Goal: Task Accomplishment & Management: Complete application form

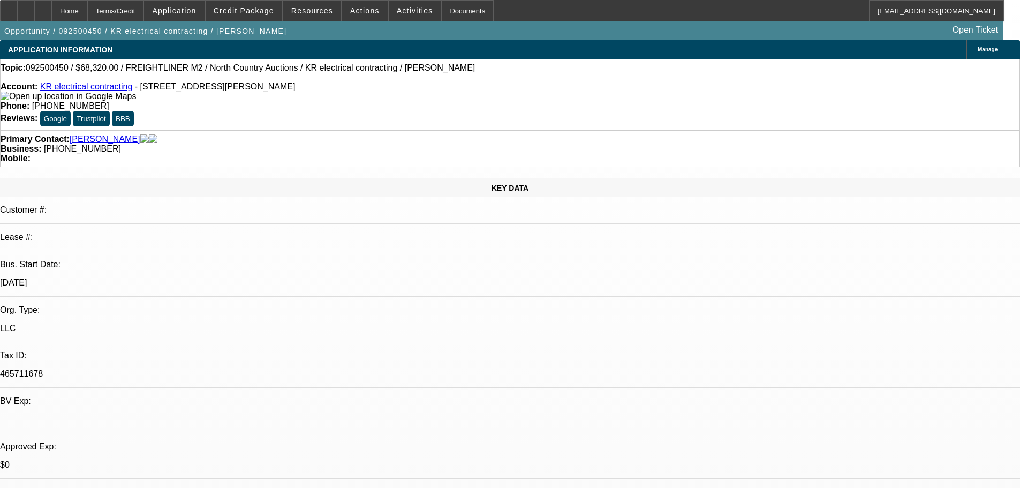
select select "0"
select select "6"
select select "0"
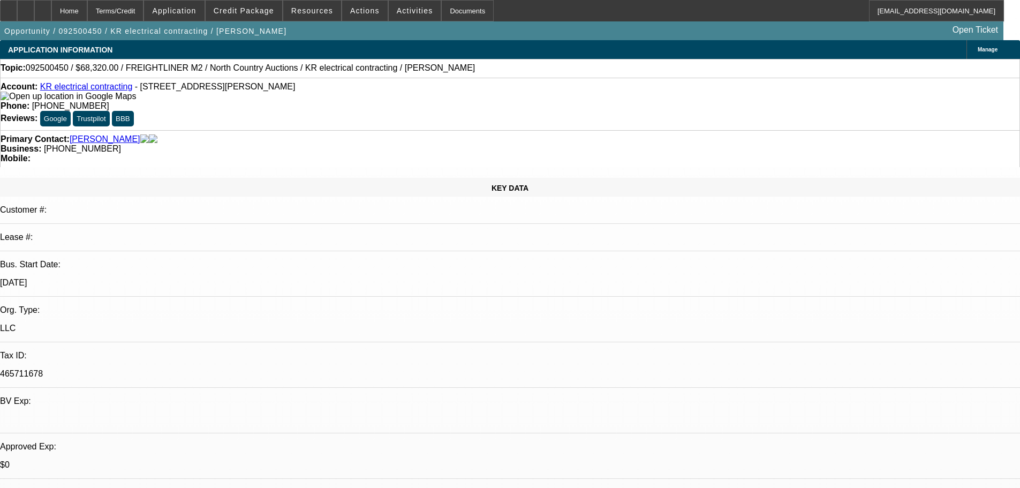
select select "0"
select select "2"
select select "0"
select select "6"
select select "0"
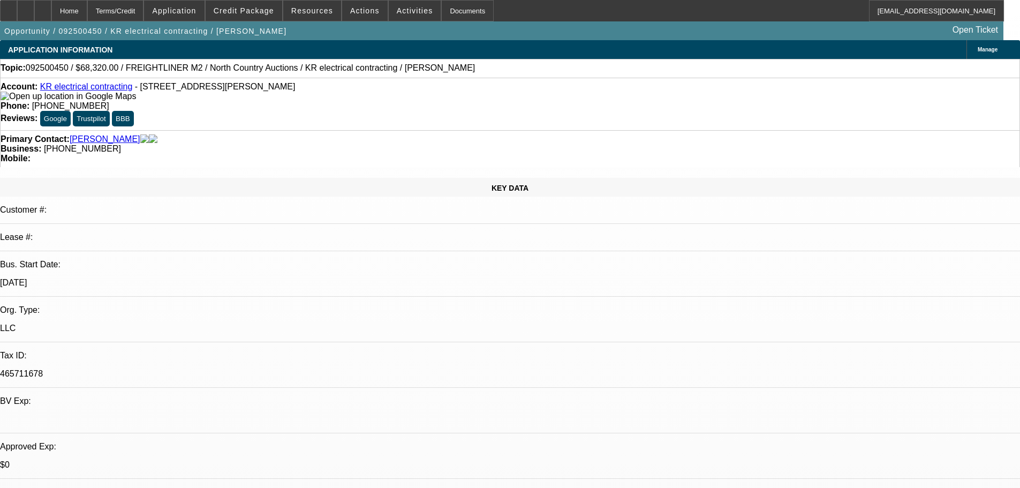
select select "0"
select select "2"
select select "0"
select select "6"
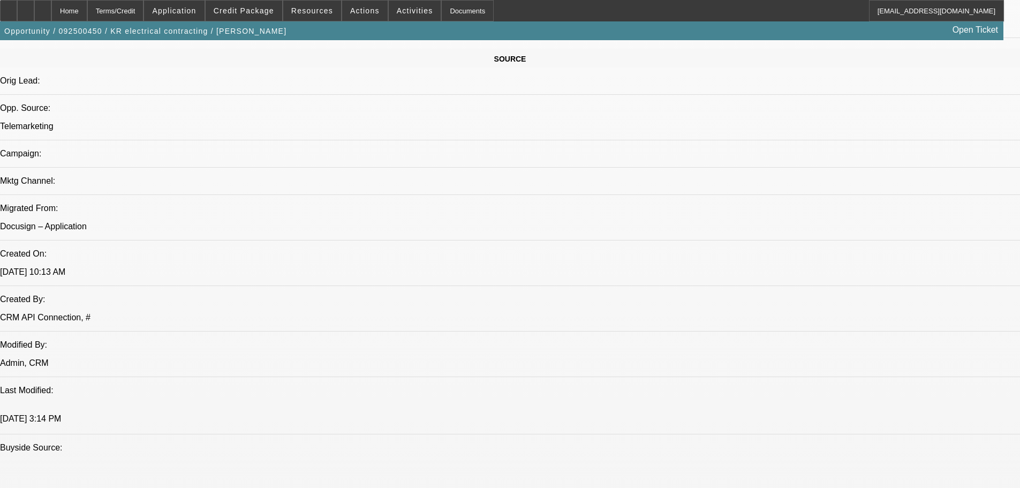
scroll to position [910, 0]
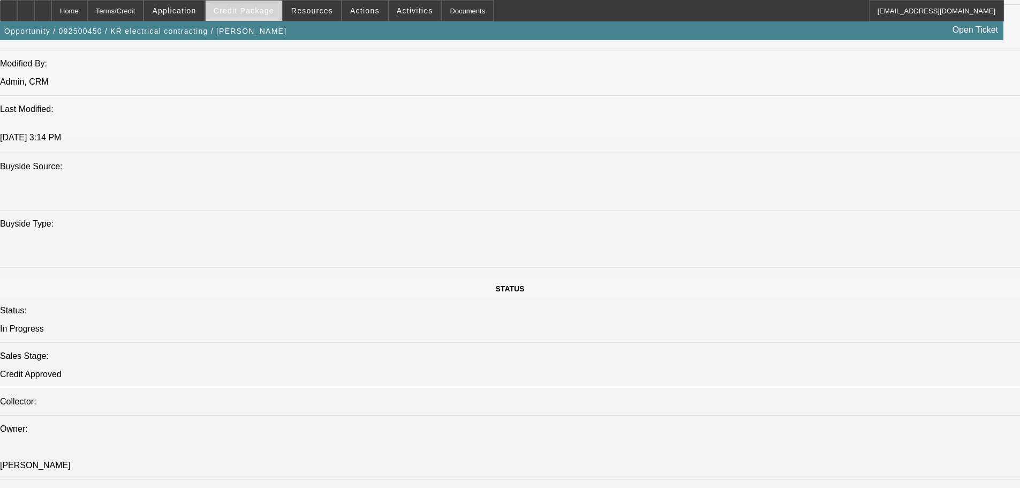
click at [251, 7] on span "Credit Package" at bounding box center [244, 10] width 60 height 9
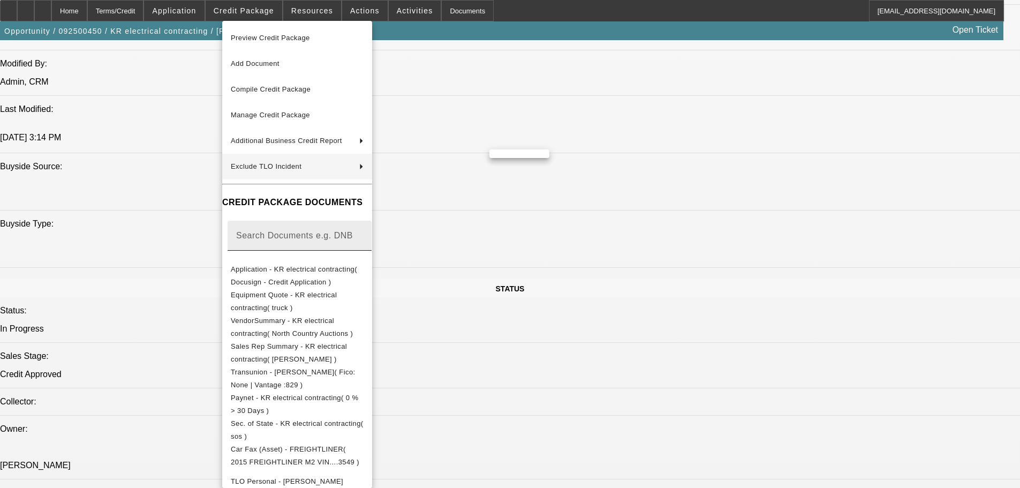
scroll to position [172, 0]
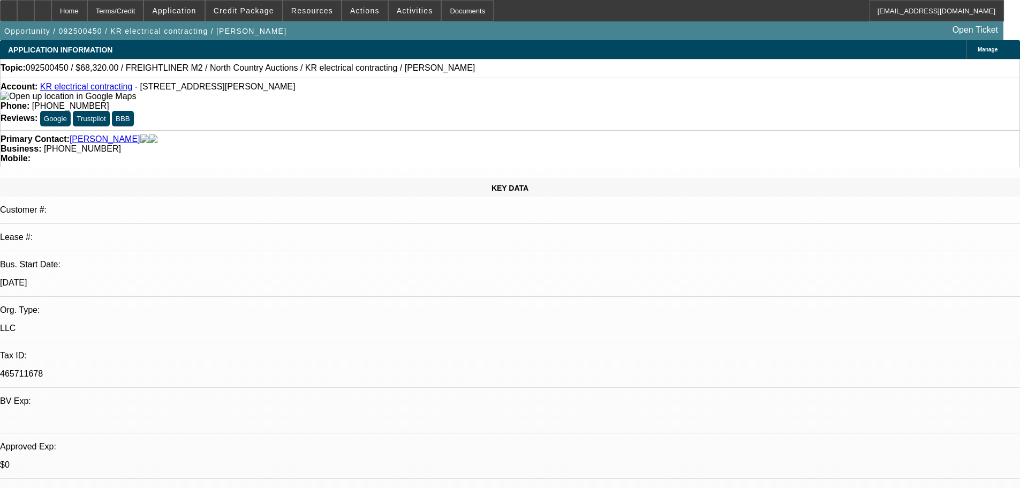
select select "0"
select select "6"
select select "0"
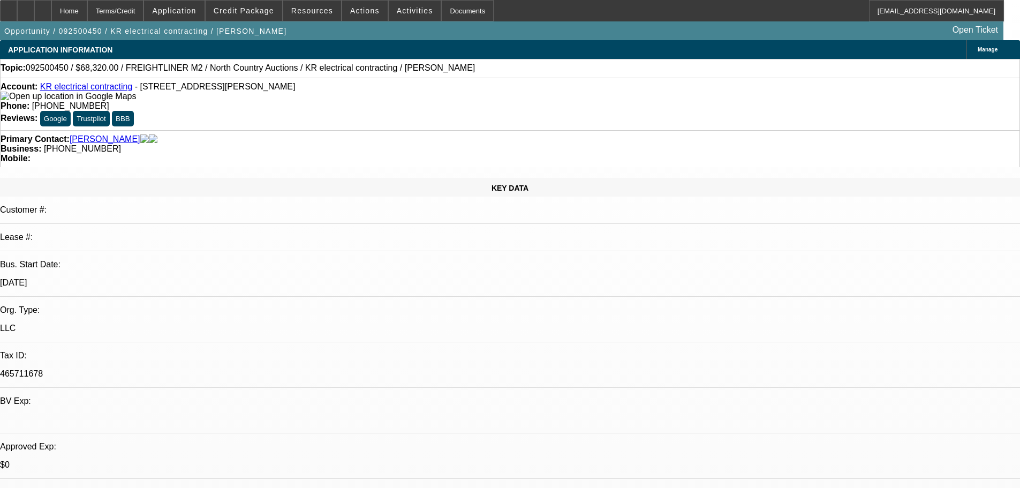
select select "0"
select select "2"
select select "0"
select select "6"
select select "0"
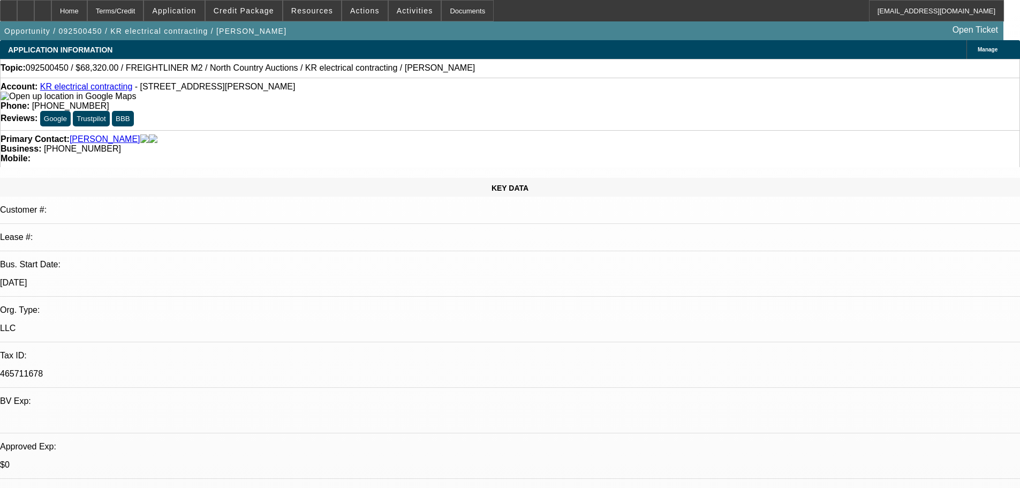
select select "0"
select select "2"
select select "0"
select select "6"
click at [236, 7] on span "Credit Package" at bounding box center [244, 10] width 60 height 9
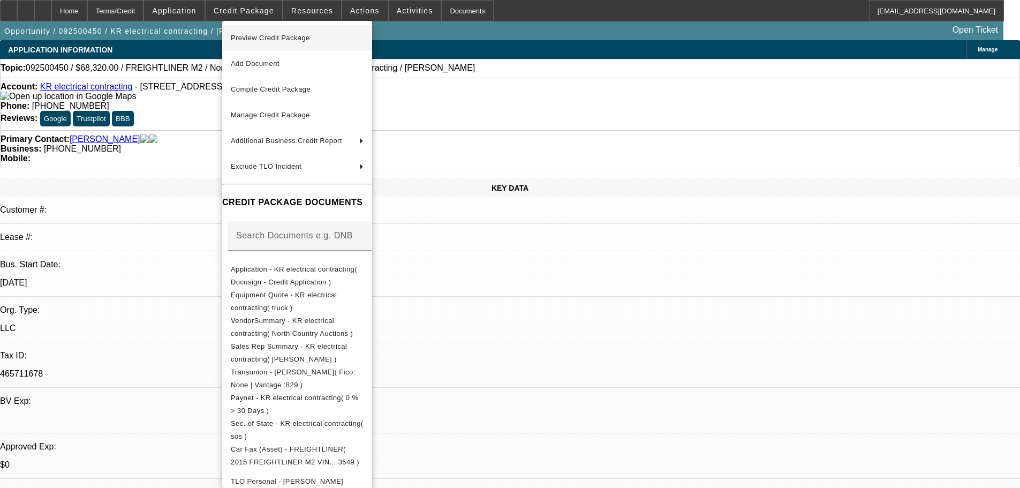
click at [251, 39] on span "Preview Credit Package" at bounding box center [270, 38] width 79 height 8
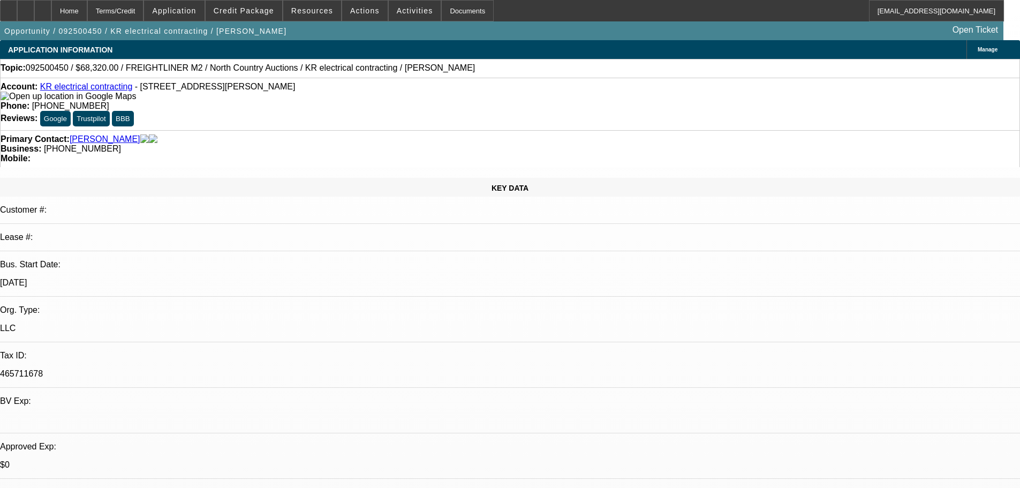
click at [27, 96] on link at bounding box center [68, 96] width 135 height 9
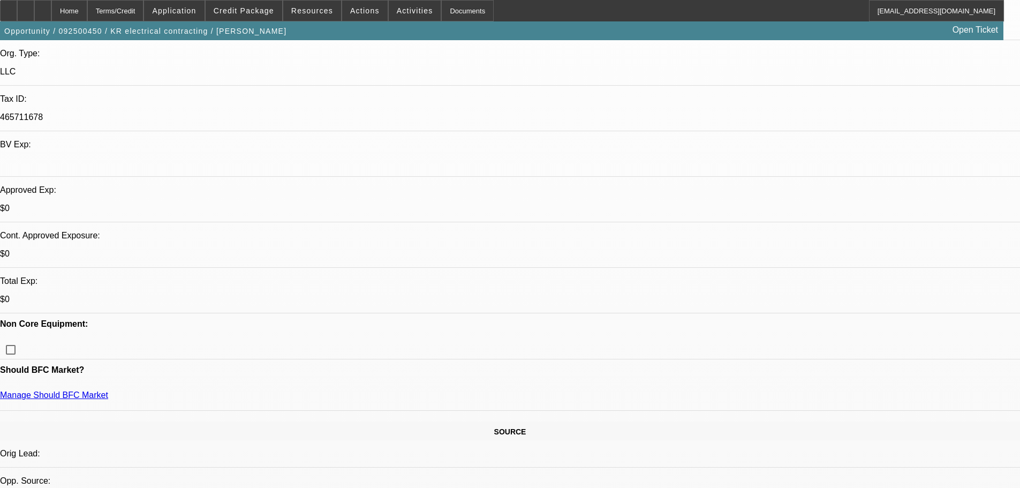
scroll to position [268, 0]
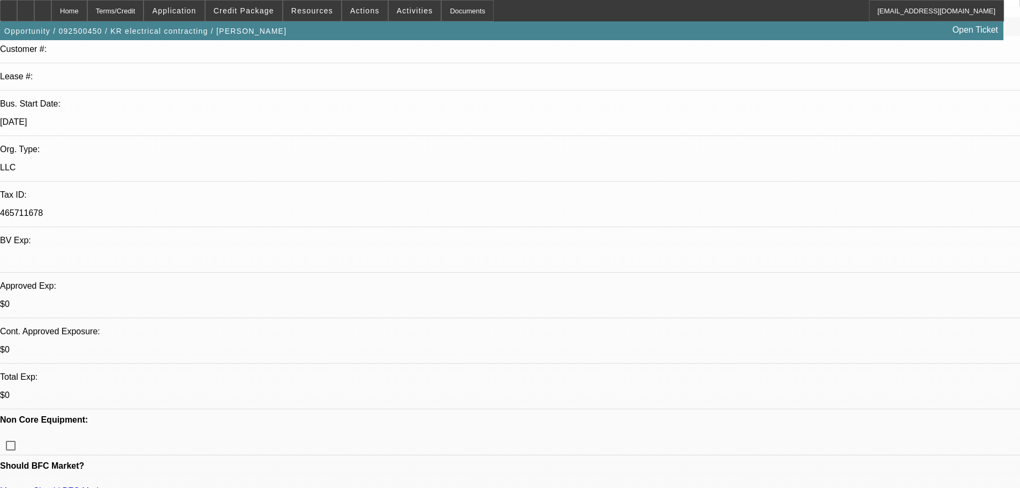
scroll to position [428, 0]
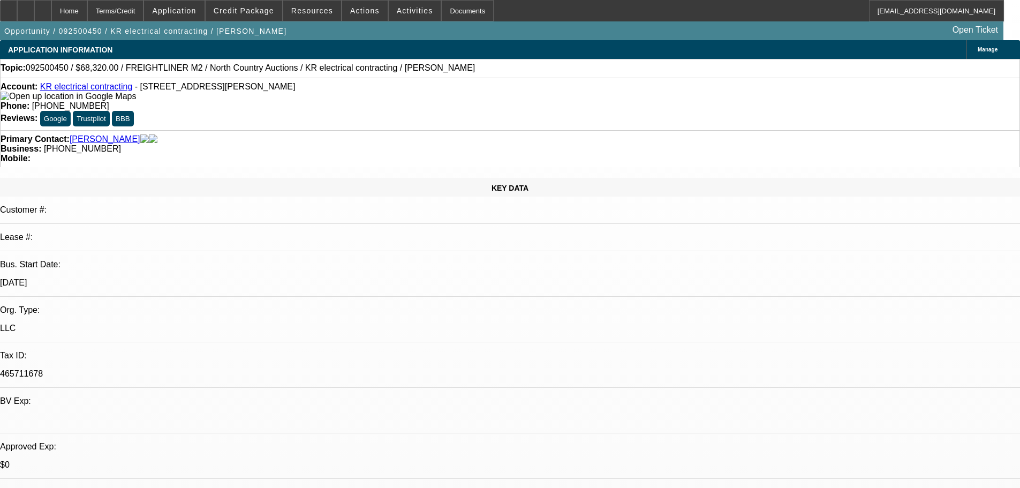
scroll to position [135, 0]
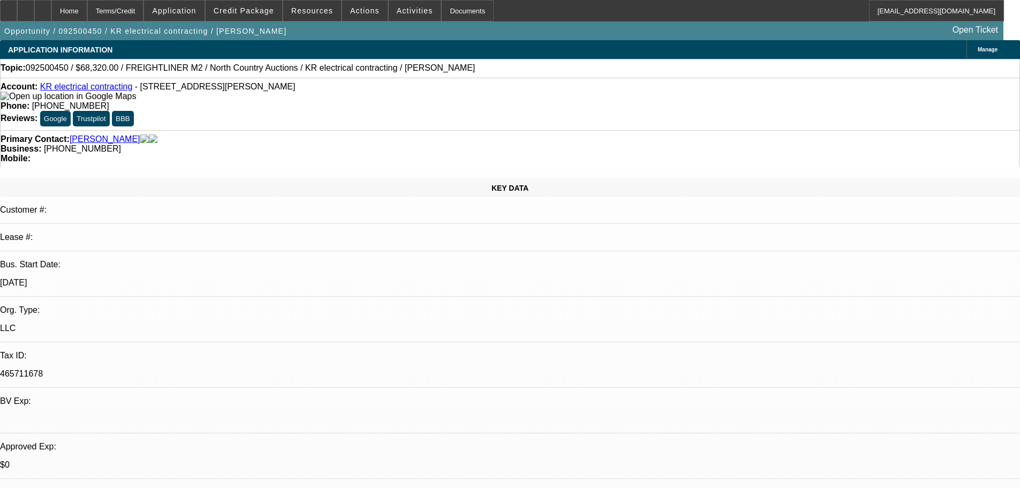
drag, startPoint x: 730, startPoint y: 143, endPoint x: 731, endPoint y: 138, distance: 5.5
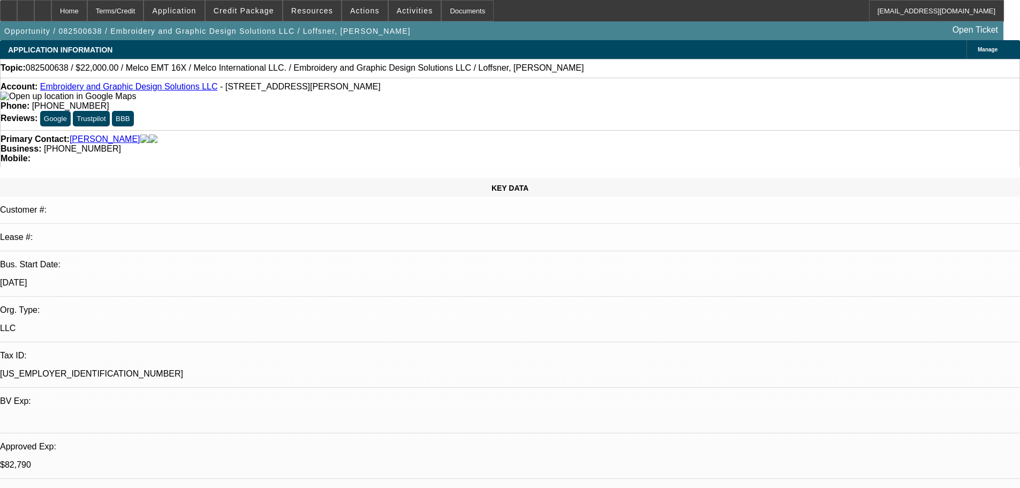
select select "0"
select select "2"
select select "0"
select select "6"
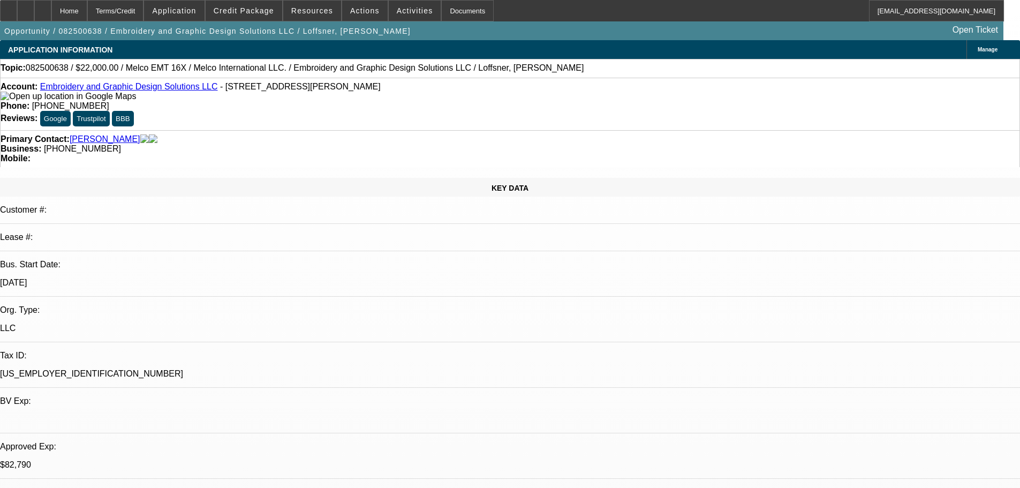
select select "0"
select select "2"
select select "0"
select select "6"
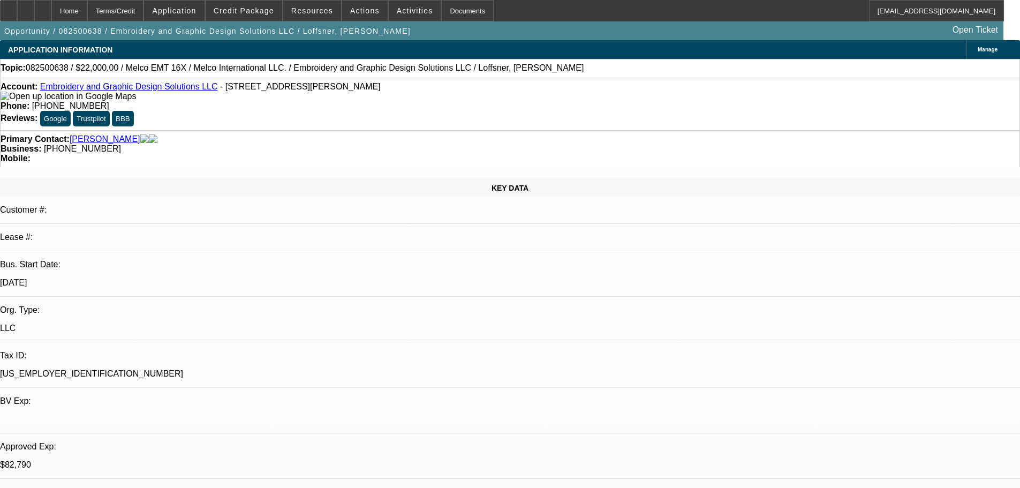
select select "0"
select select "2"
select select "0"
select select "6"
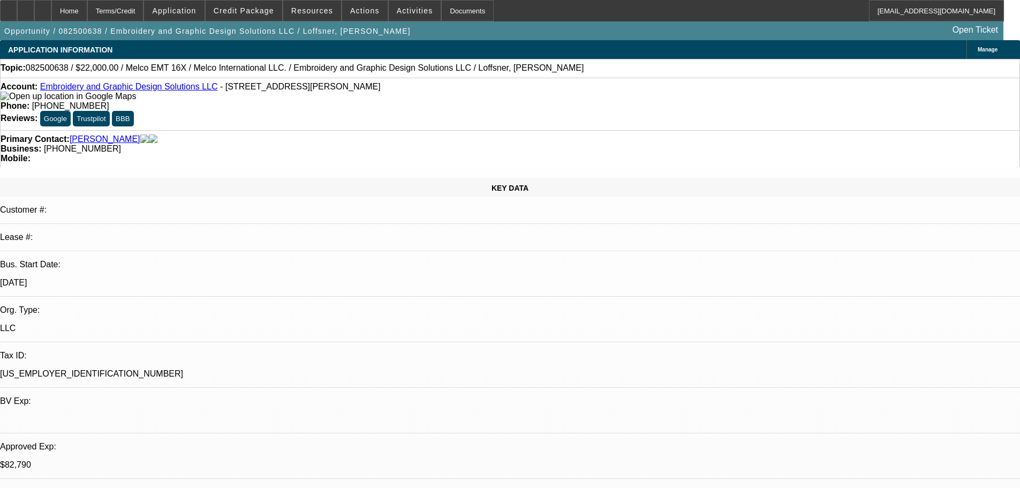
select select "0"
select select "2"
select select "0"
select select "6"
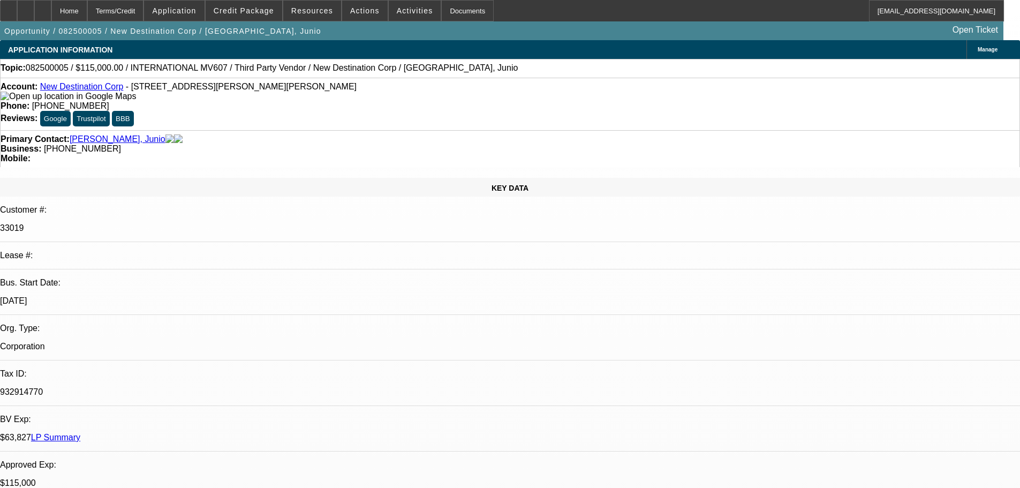
select select "0"
select select "2"
select select "0.1"
select select "4"
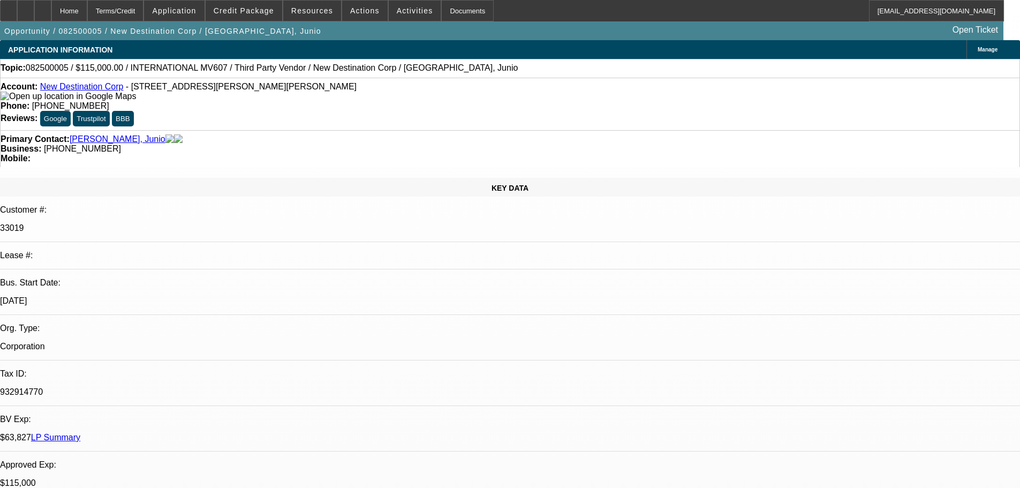
select select "0"
select select "2"
select select "0.1"
select select "4"
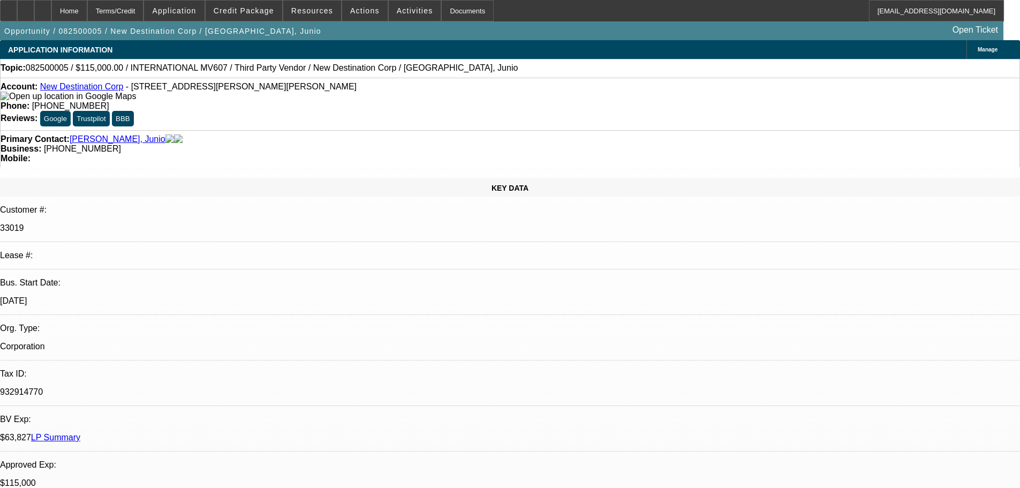
select select "0"
select select "2"
select select "0.1"
select select "4"
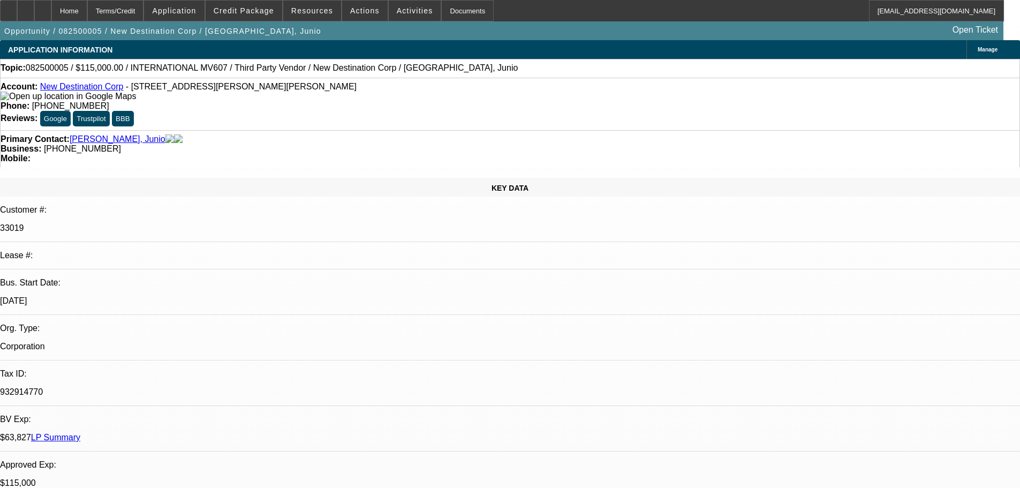
select select "0"
select select "2"
select select "0.1"
select select "4"
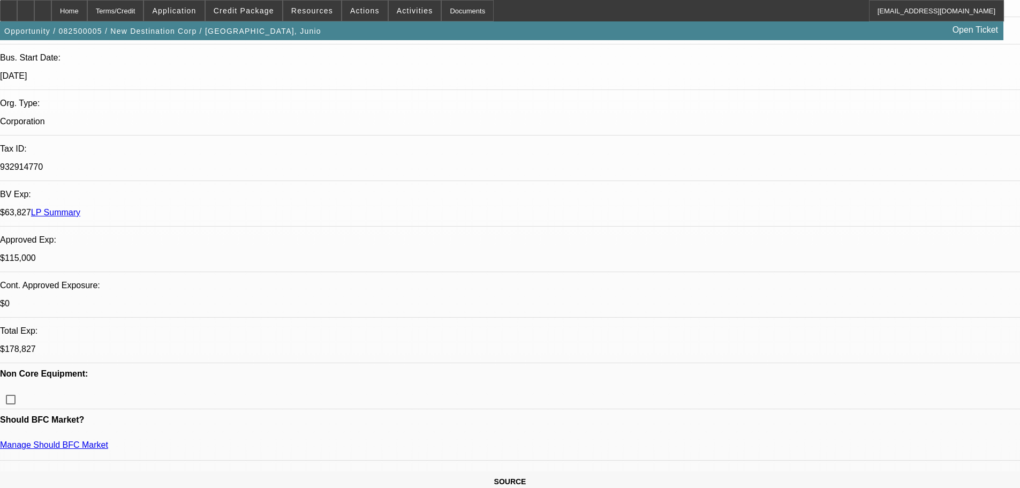
scroll to position [214, 0]
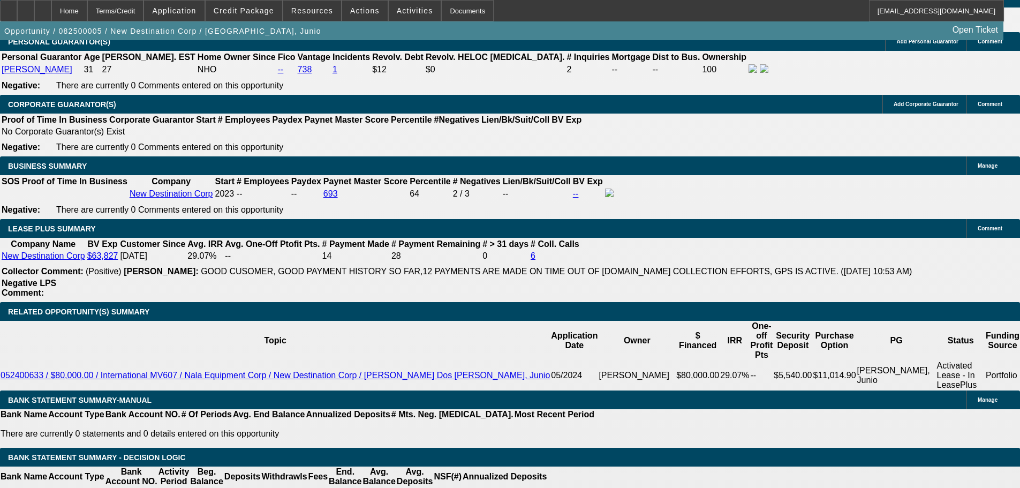
scroll to position [1606, 0]
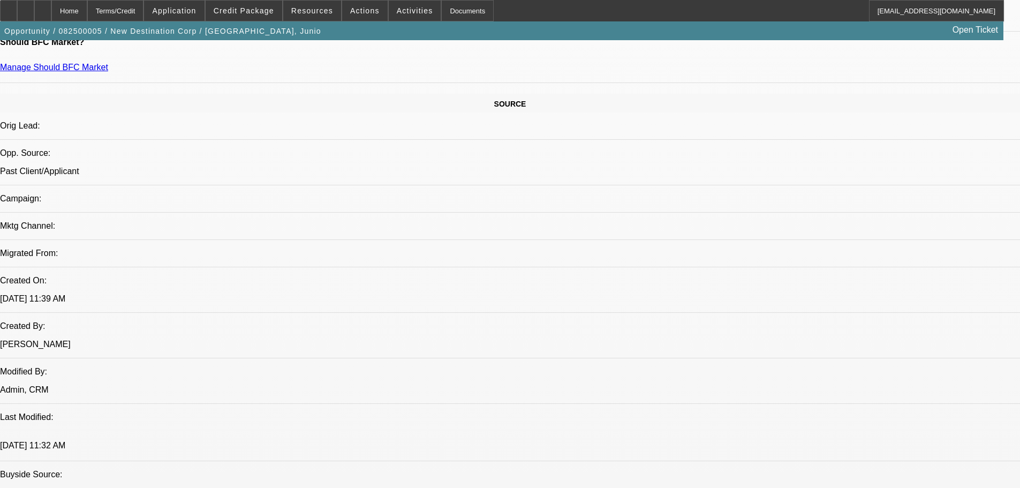
scroll to position [589, 0]
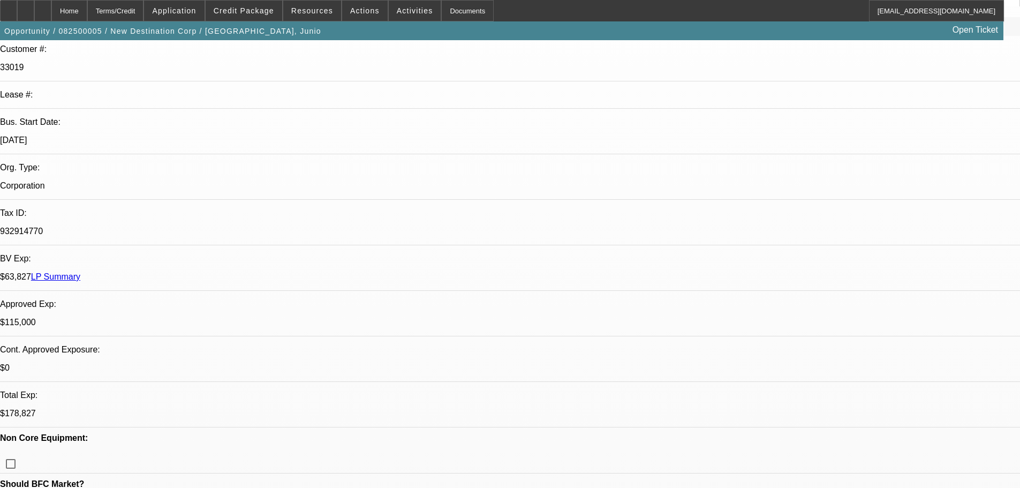
scroll to position [0, 0]
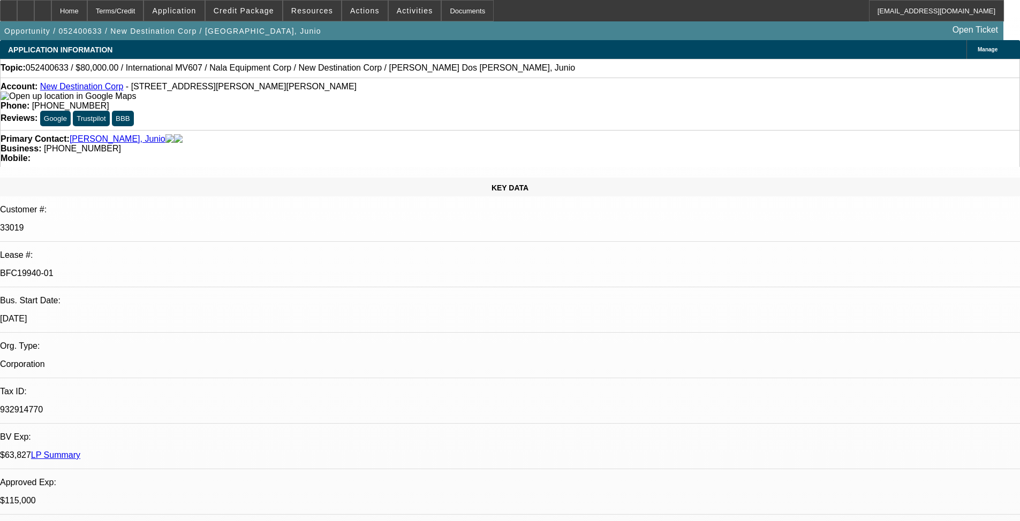
select select "0"
select select "2"
select select "0.1"
select select "4"
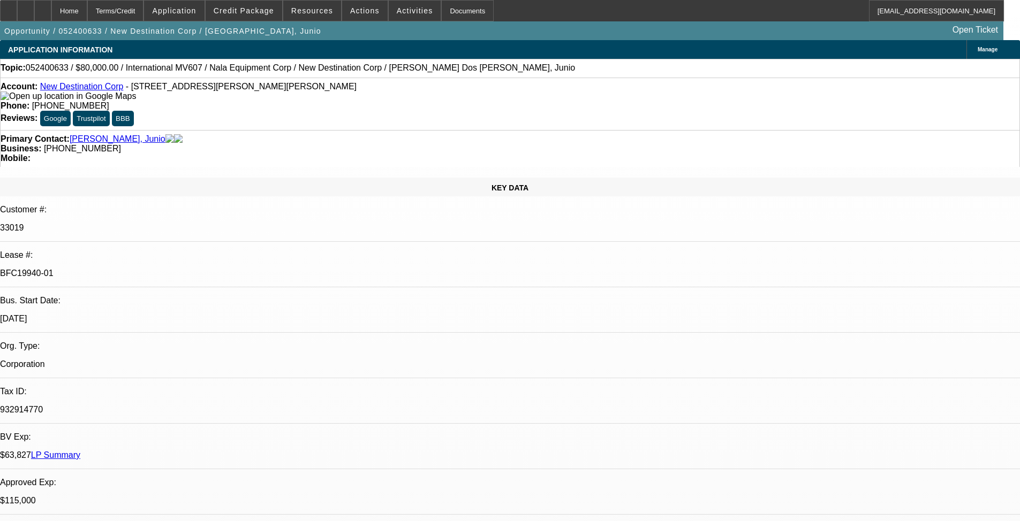
select select "0"
select select "2"
select select "0.1"
select select "4"
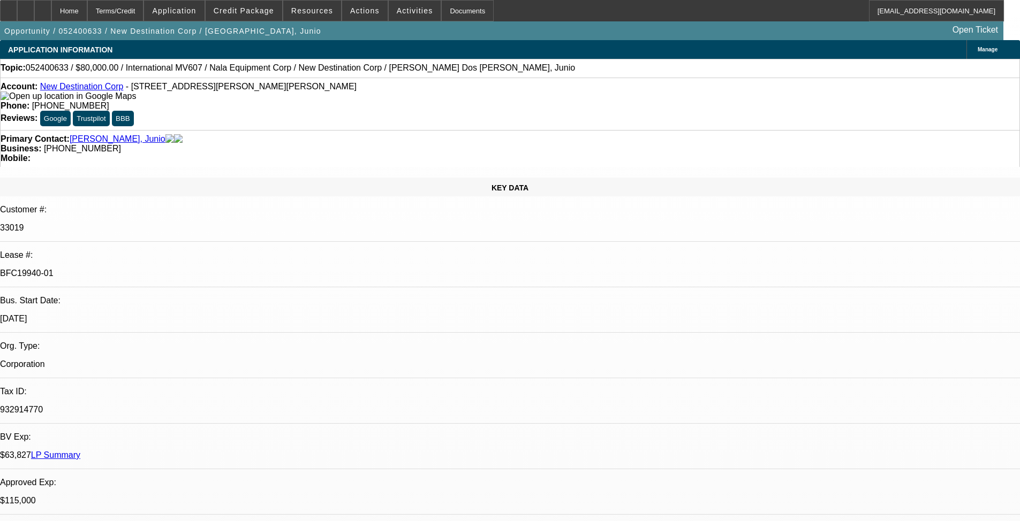
select select "0"
select select "2"
select select "0.1"
select select "4"
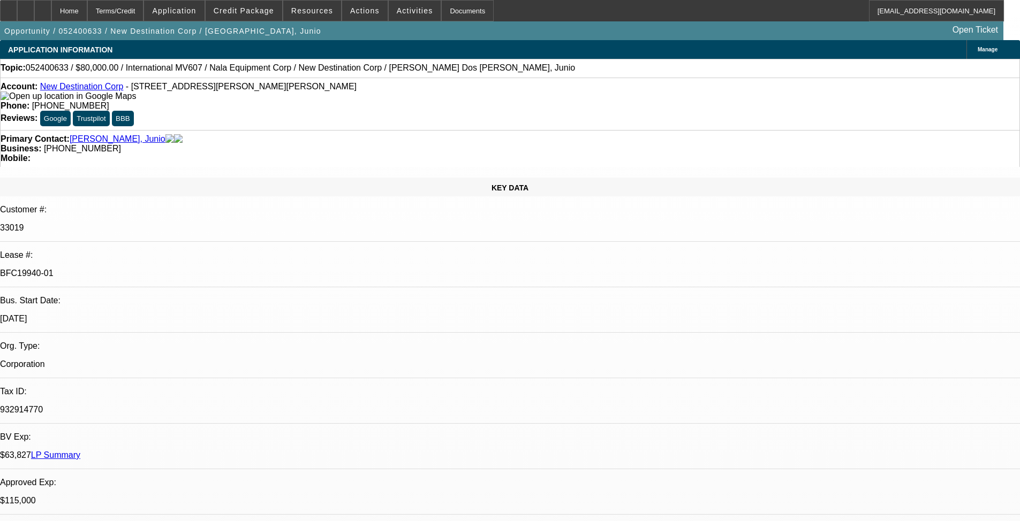
select select "0"
select select "2"
select select "0.1"
select select "4"
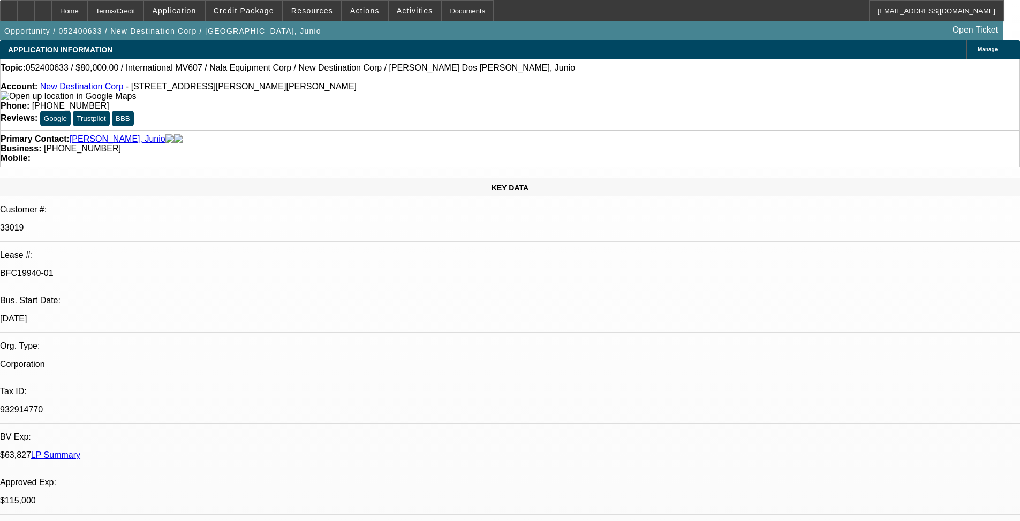
scroll to position [1231, 0]
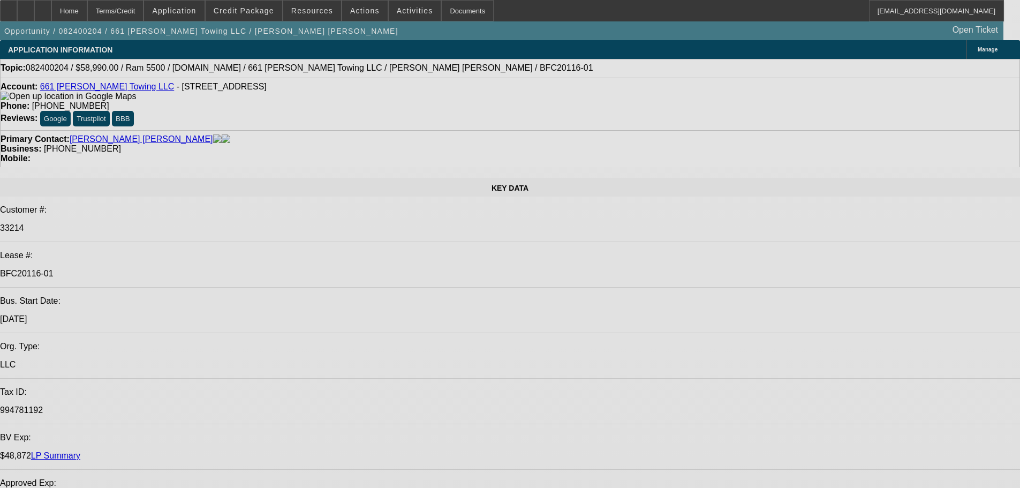
select select "0.15"
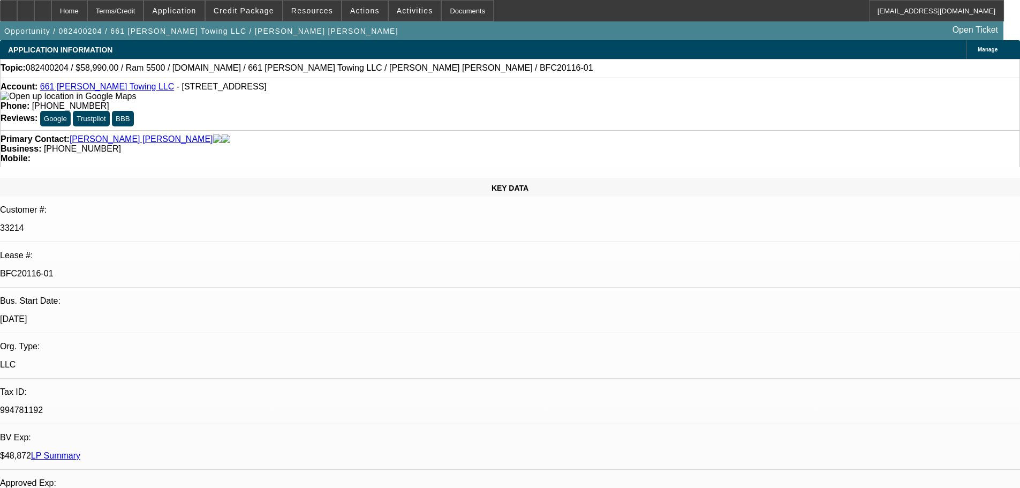
select select "2"
select select "0.1"
select select "4"
select select "0"
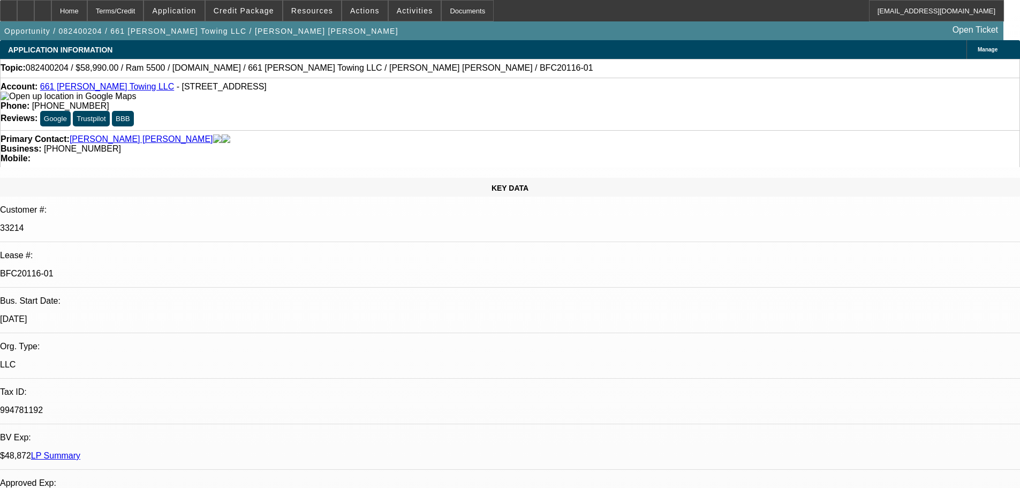
select select "2"
select select "0.1"
select select "4"
select select "0.15"
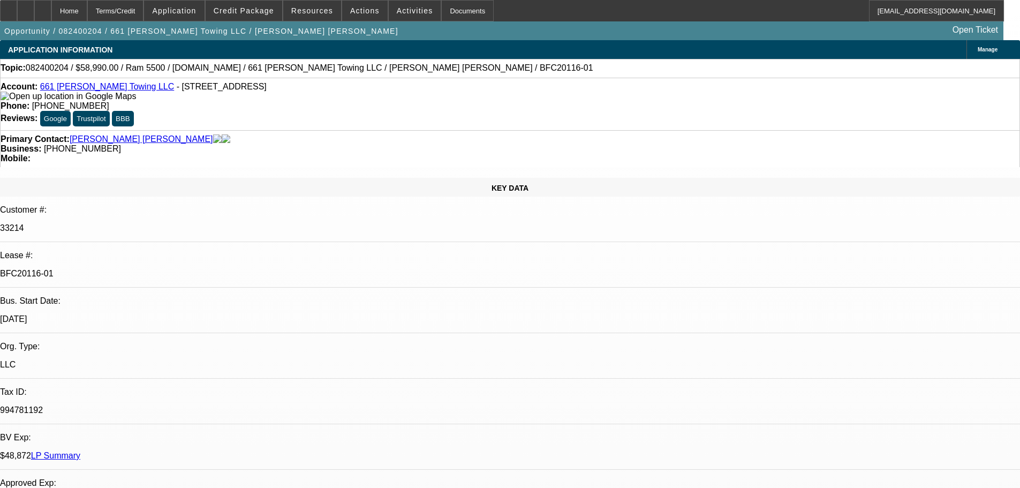
select select "2"
select select "0.1"
select select "4"
select select "0.15"
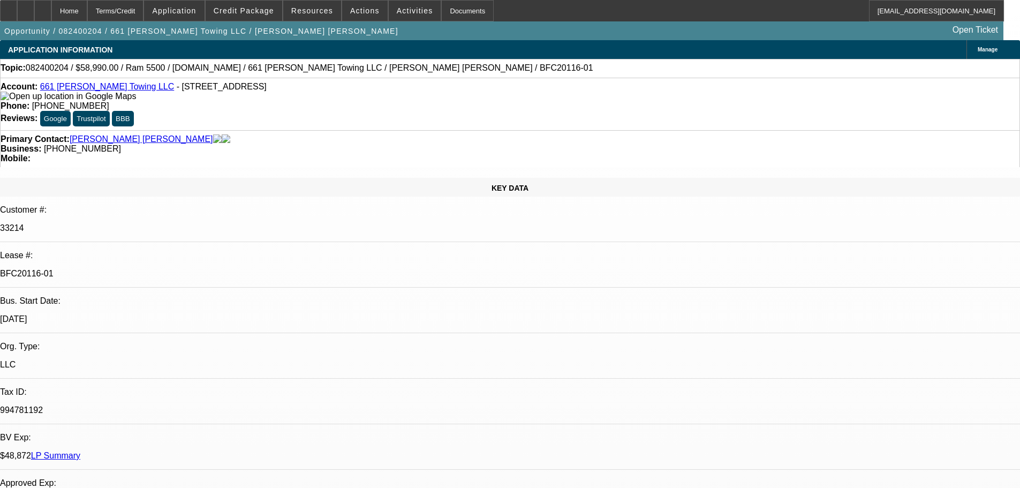
select select "2"
select select "0.1"
select select "4"
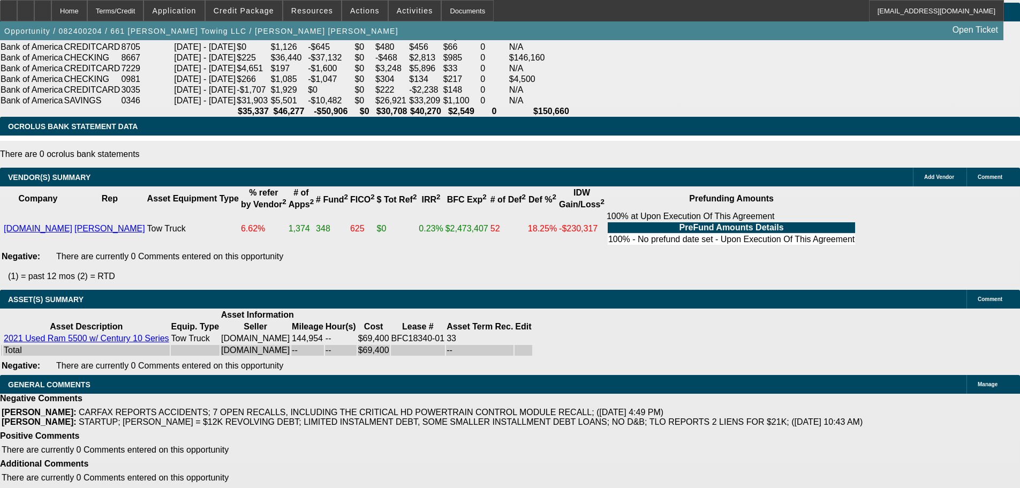
scroll to position [2034, 0]
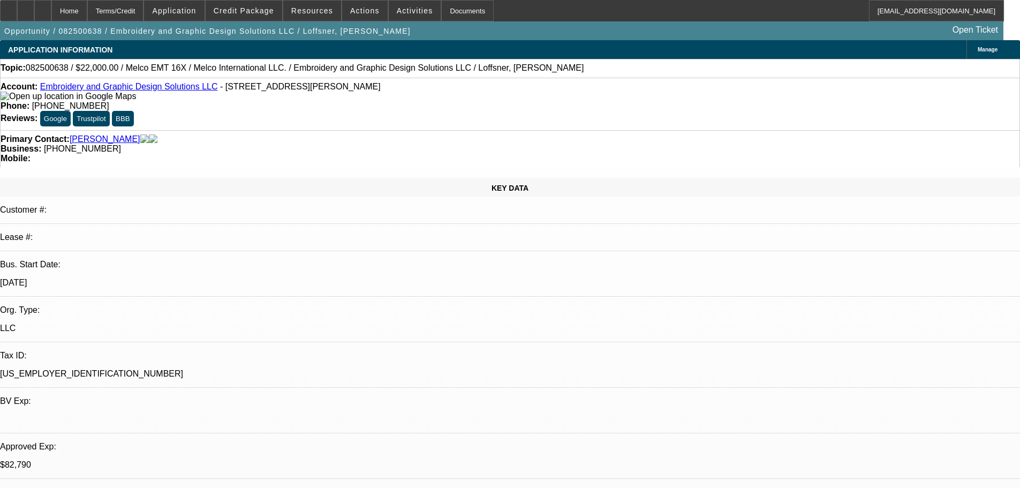
select select "0"
select select "2"
select select "0"
select select "6"
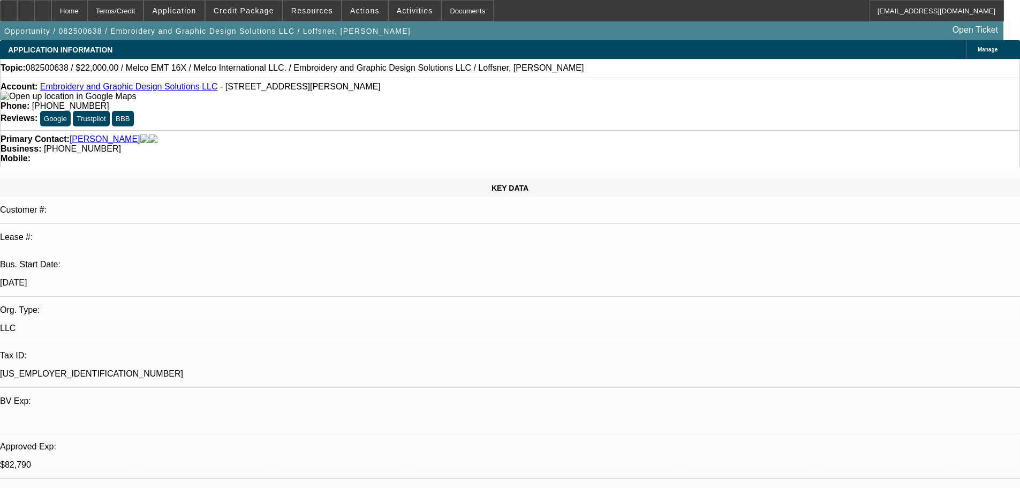
select select "0"
select select "2"
select select "0"
select select "6"
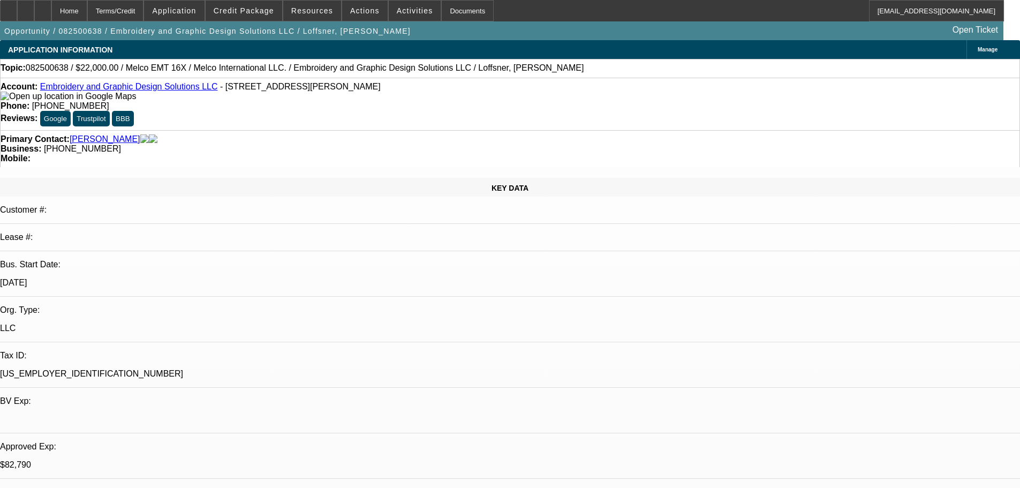
select select "0"
select select "2"
select select "0"
select select "6"
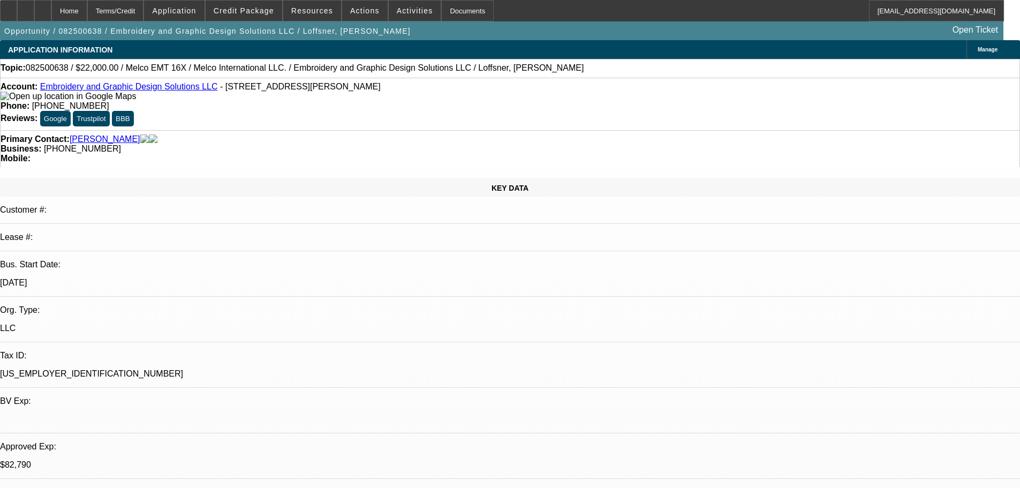
select select "0"
select select "2"
select select "0"
select select "6"
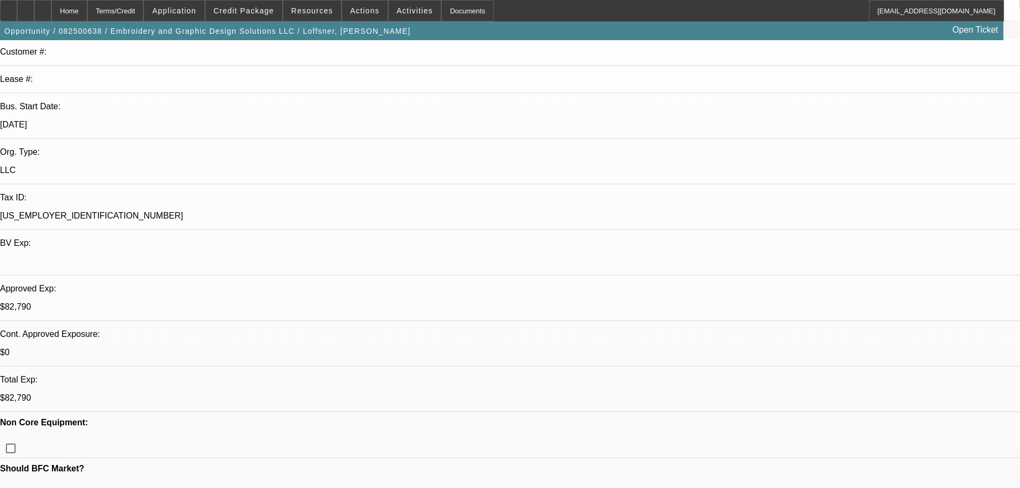
scroll to position [161, 0]
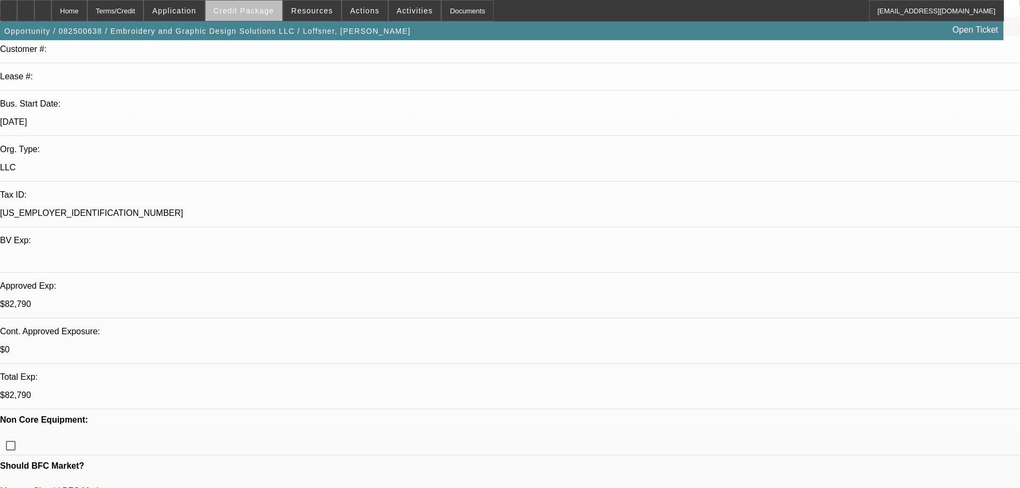
click at [274, 12] on span "Credit Package" at bounding box center [244, 10] width 60 height 9
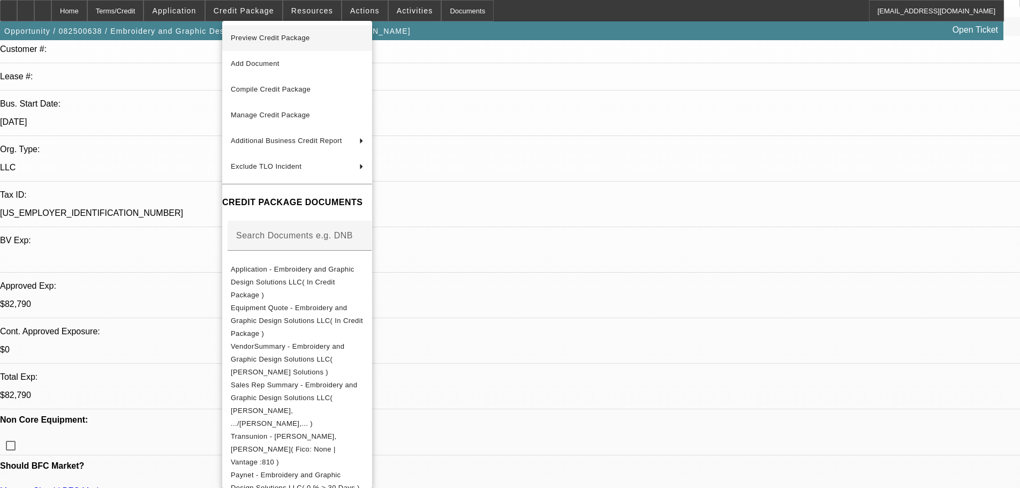
click at [281, 41] on span "Preview Credit Package" at bounding box center [270, 38] width 79 height 8
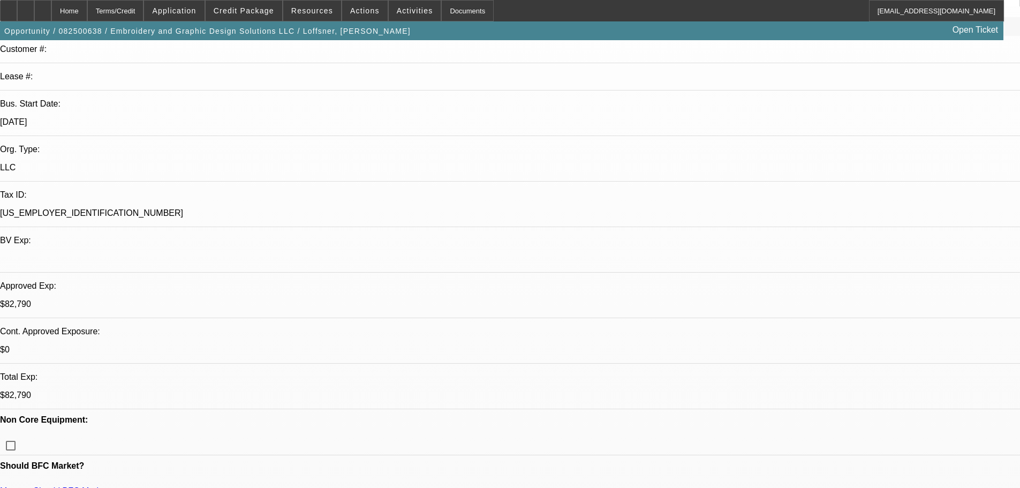
scroll to position [486, 0]
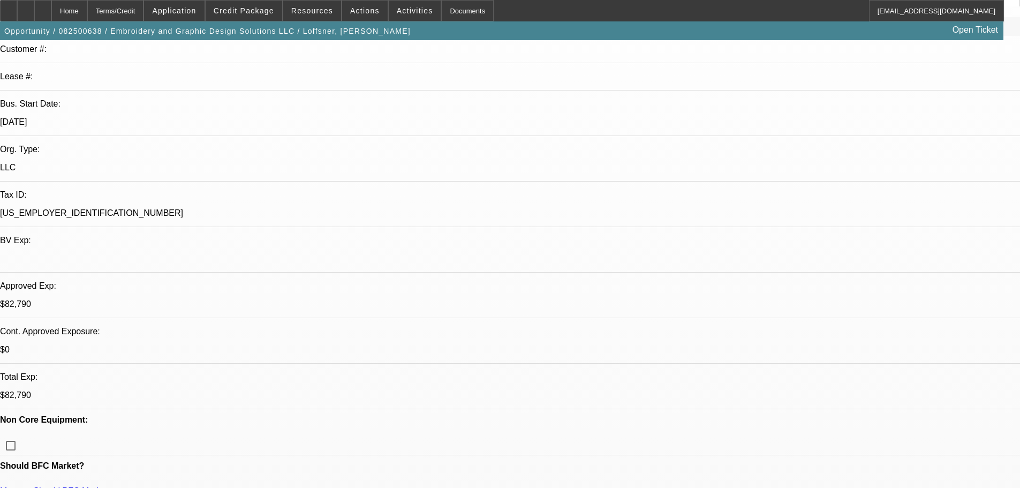
scroll to position [271, 0]
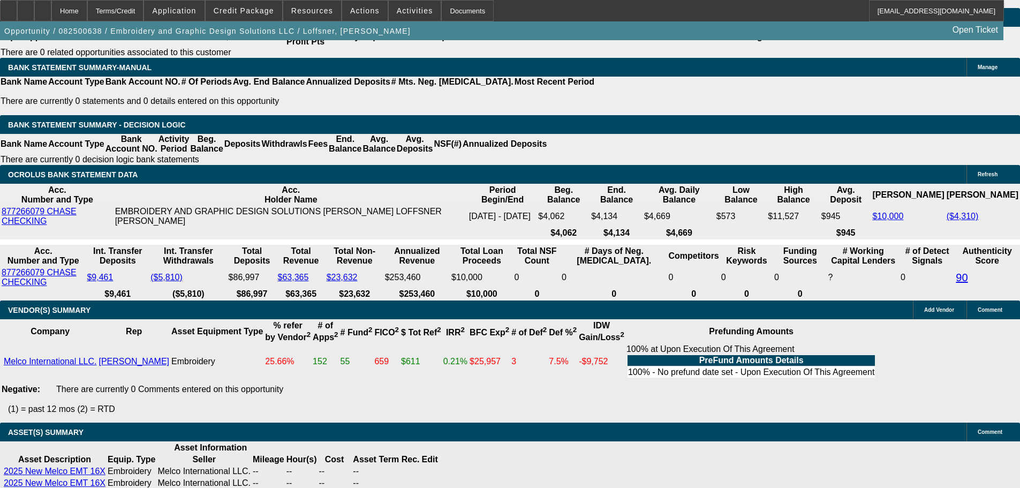
scroll to position [2034, 0]
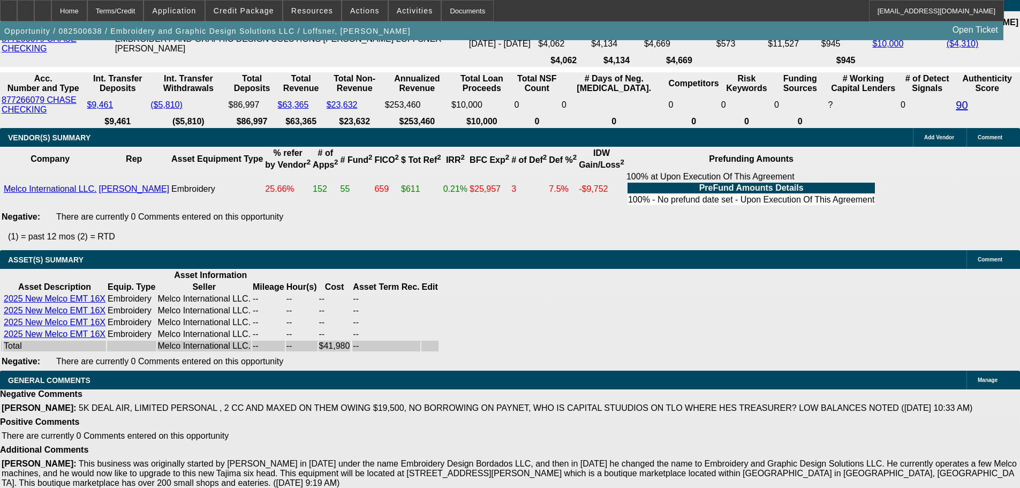
select select "3"
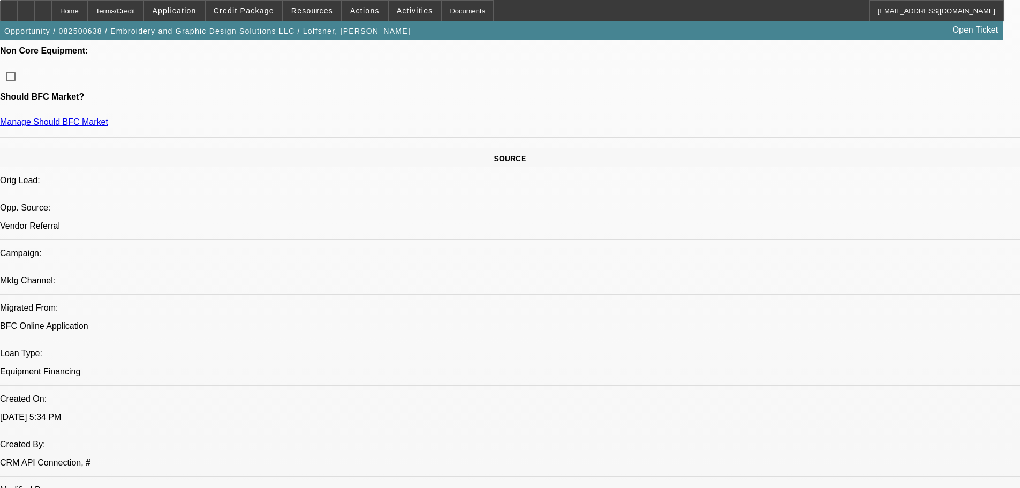
scroll to position [321, 0]
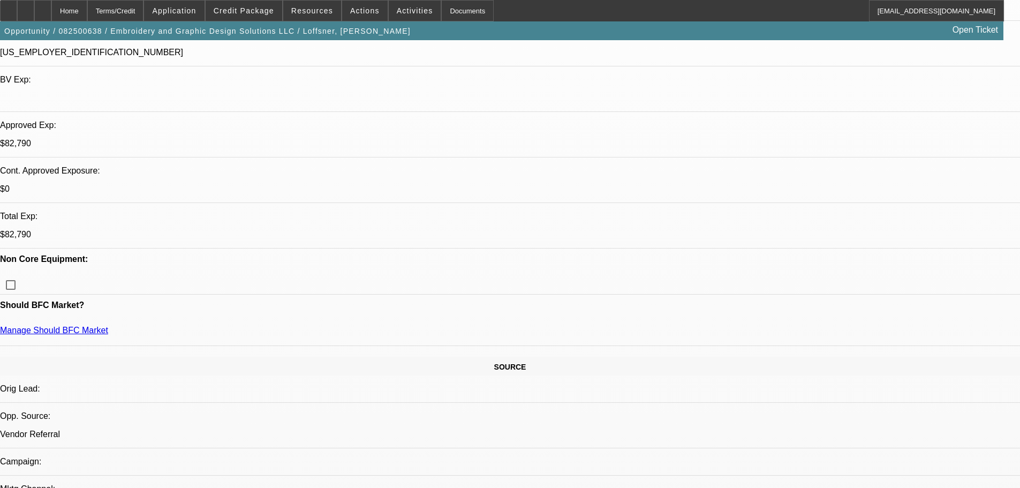
type textarea "NOT OUR FAVORITE TYPE OF EMB MACHINE BUT WITH 50% UPFRONT WE SHOULD BE OK HERE …"
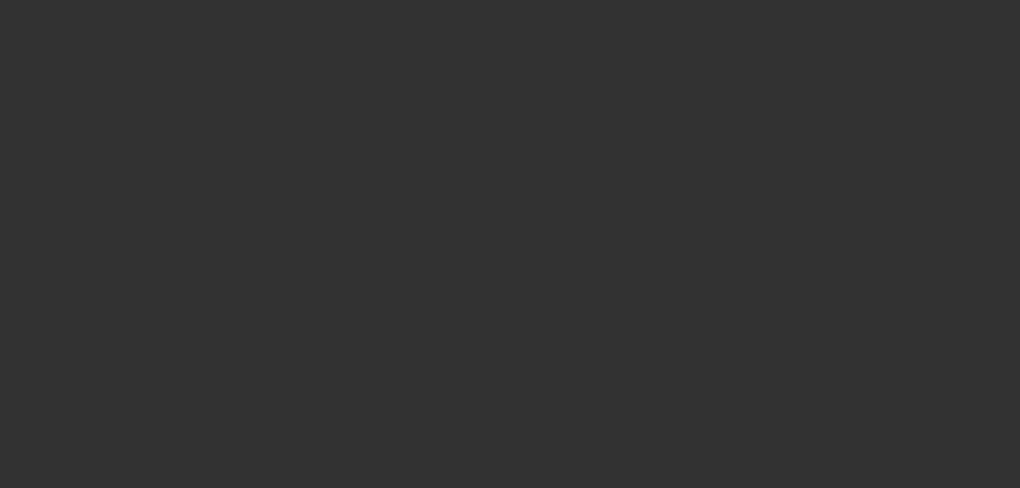
scroll to position [0, 0]
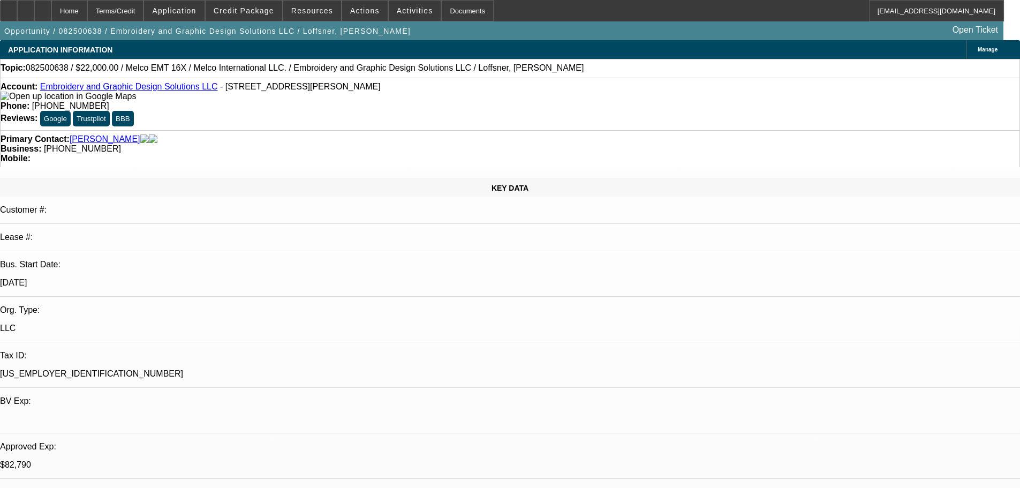
select select "0"
select select "2"
select select "0"
select select "6"
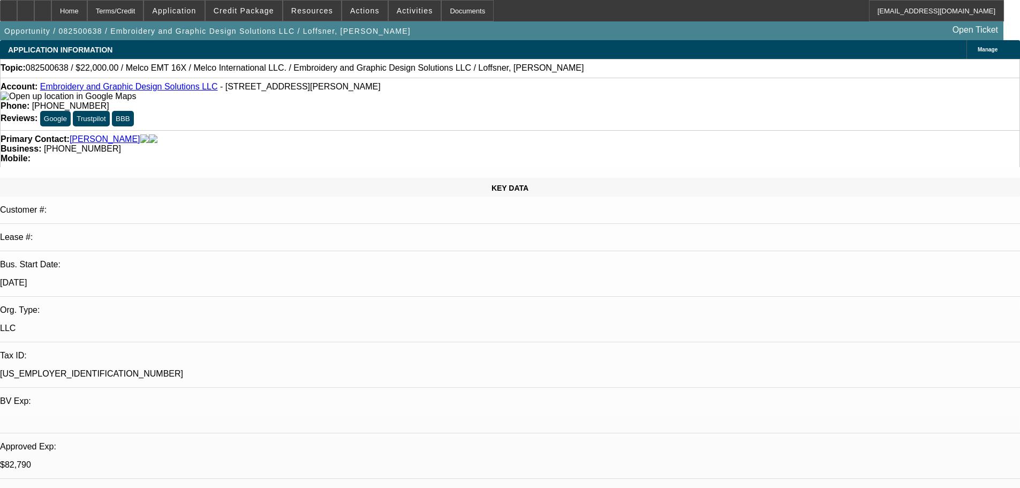
select select "0"
select select "2"
select select "0"
select select "6"
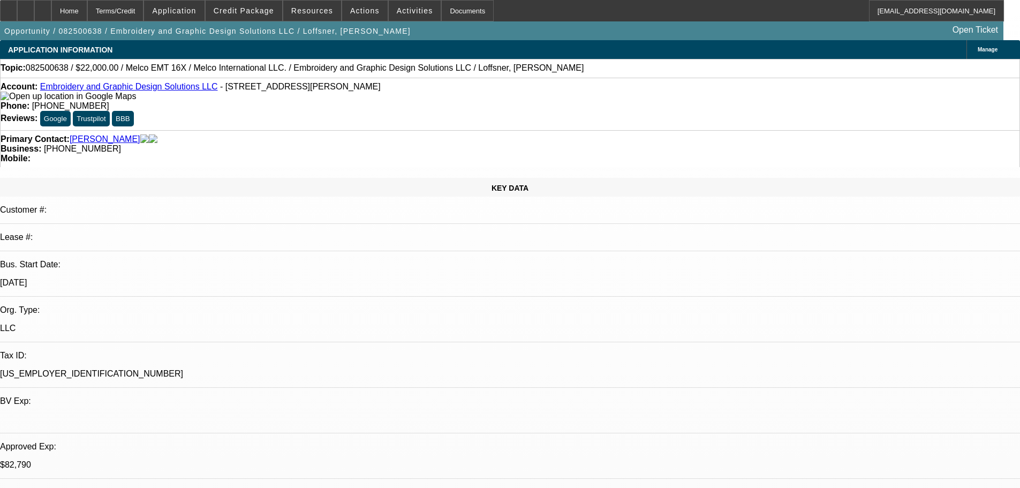
select select "0"
select select "2"
select select "0"
select select "6"
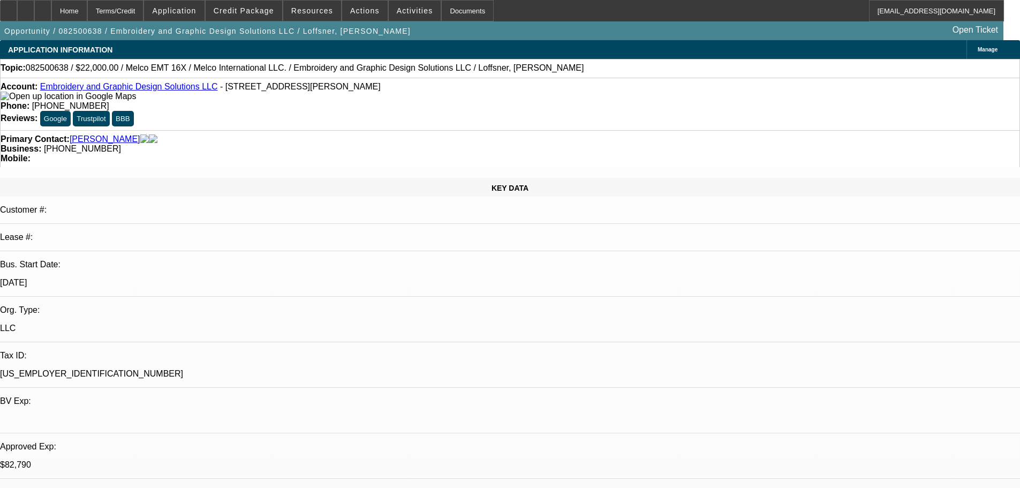
select select "0"
select select "2"
select select "0"
select select "6"
